Goal: Task Accomplishment & Management: Use online tool/utility

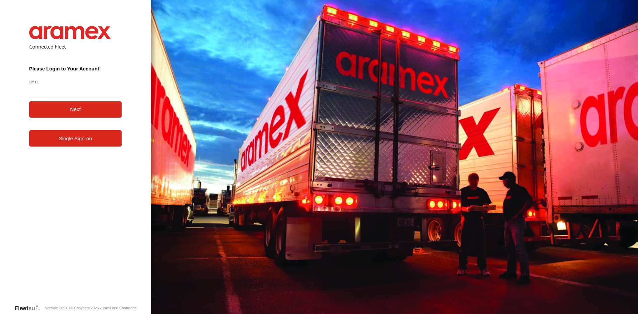
click at [70, 147] on form "Connected Fleet Please Login to Your Account Email Enter a valid login email ad…" at bounding box center [75, 160] width 113 height 288
click at [73, 141] on link "Single Sign-on" at bounding box center [75, 138] width 93 height 16
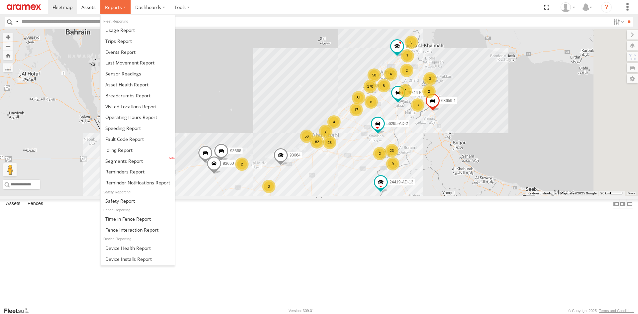
click at [118, 4] on label at bounding box center [115, 7] width 30 height 14
click at [115, 41] on span at bounding box center [118, 41] width 27 height 6
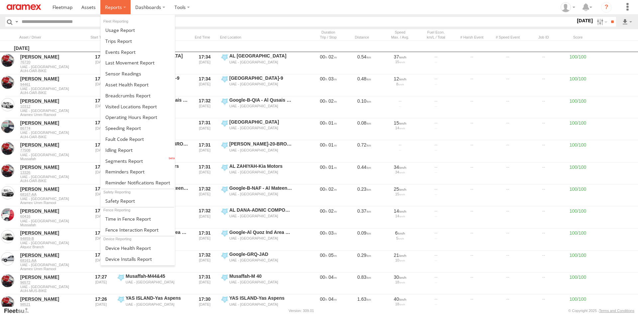
click at [123, 10] on label at bounding box center [115, 7] width 30 height 14
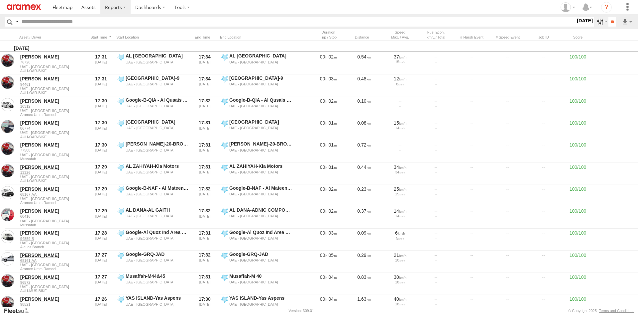
click at [599, 23] on label at bounding box center [601, 22] width 14 height 10
click at [0, 0] on span "AUH" at bounding box center [0, 0] width 0 height 0
click at [610, 22] on input "**" at bounding box center [613, 22] width 8 height 10
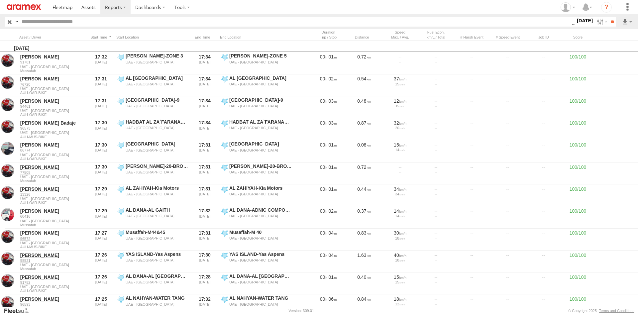
click at [580, 21] on label "[DATE]" at bounding box center [585, 20] width 19 height 7
click at [0, 0] on label at bounding box center [0, 0] width 0 height 0
click at [0, 0] on span "Last 7 Days" at bounding box center [0, 0] width 0 height 0
click at [0, 0] on label at bounding box center [0, 0] width 0 height 0
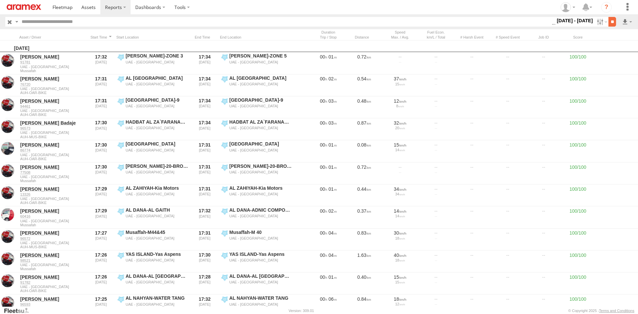
click at [609, 21] on input "**" at bounding box center [613, 22] width 8 height 10
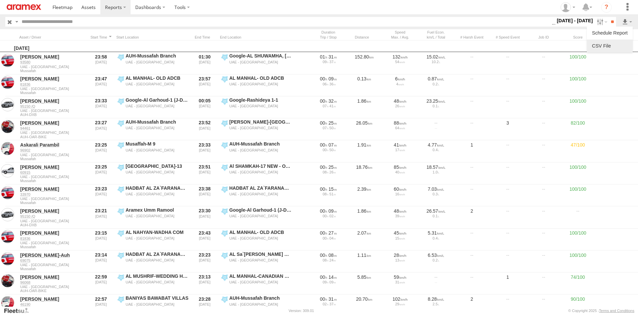
click at [609, 42] on link at bounding box center [610, 46] width 41 height 10
